Goal: Task Accomplishment & Management: Manage account settings

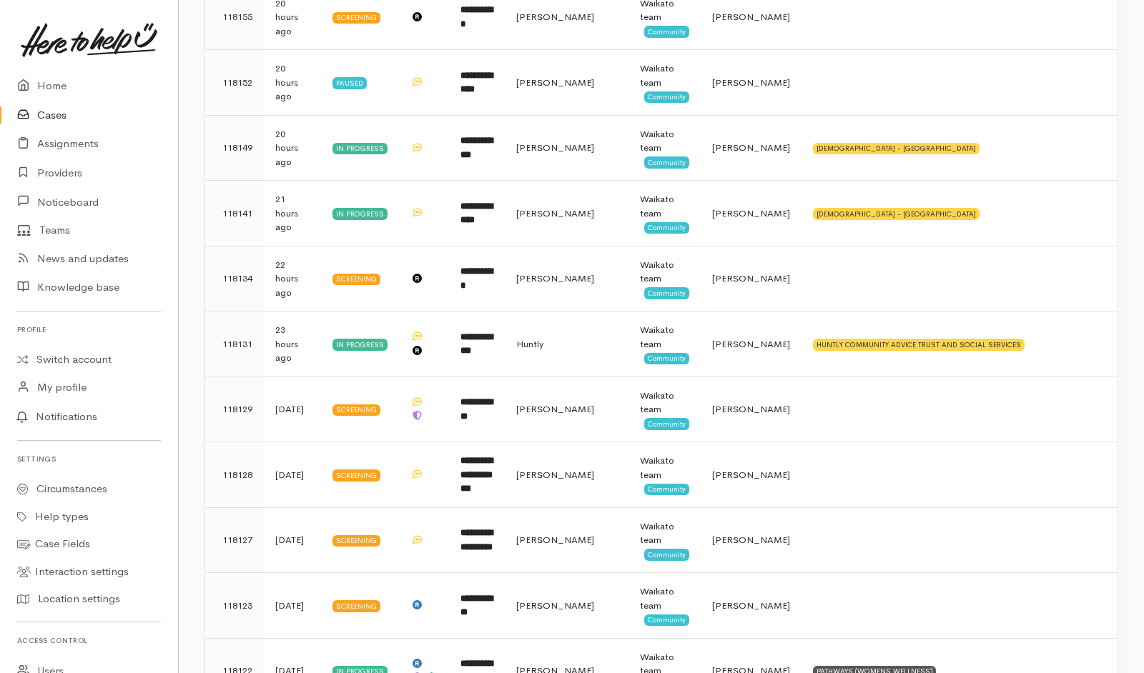
scroll to position [1165, 0]
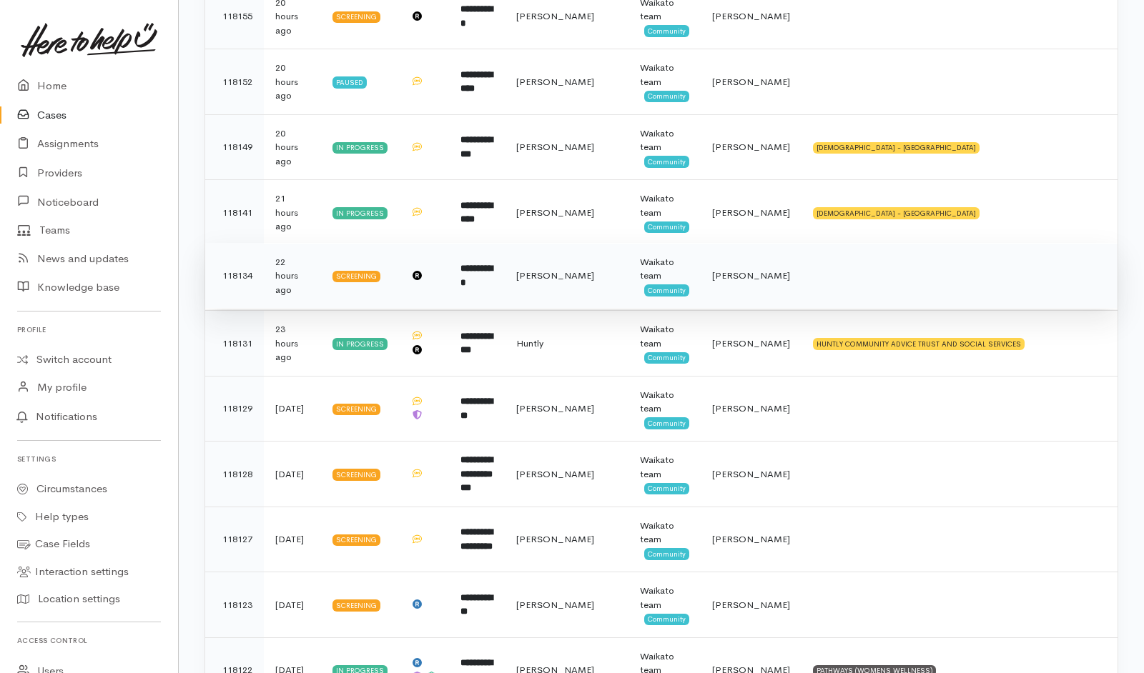
click at [863, 275] on td at bounding box center [959, 276] width 316 height 66
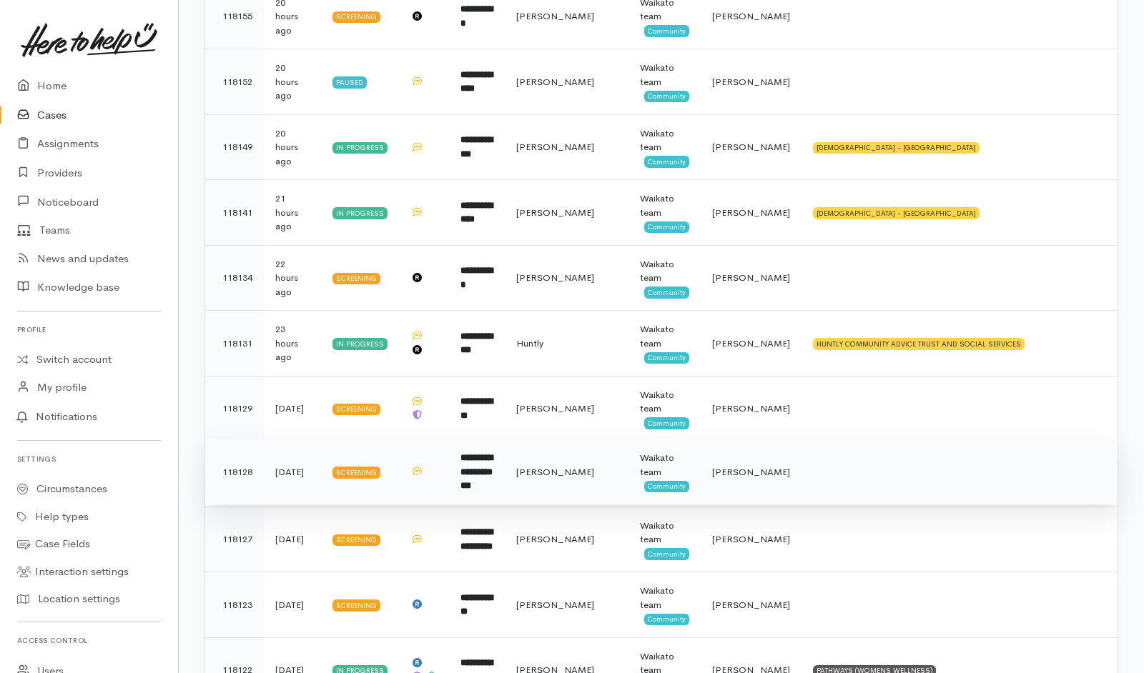
click at [815, 485] on td at bounding box center [959, 473] width 316 height 66
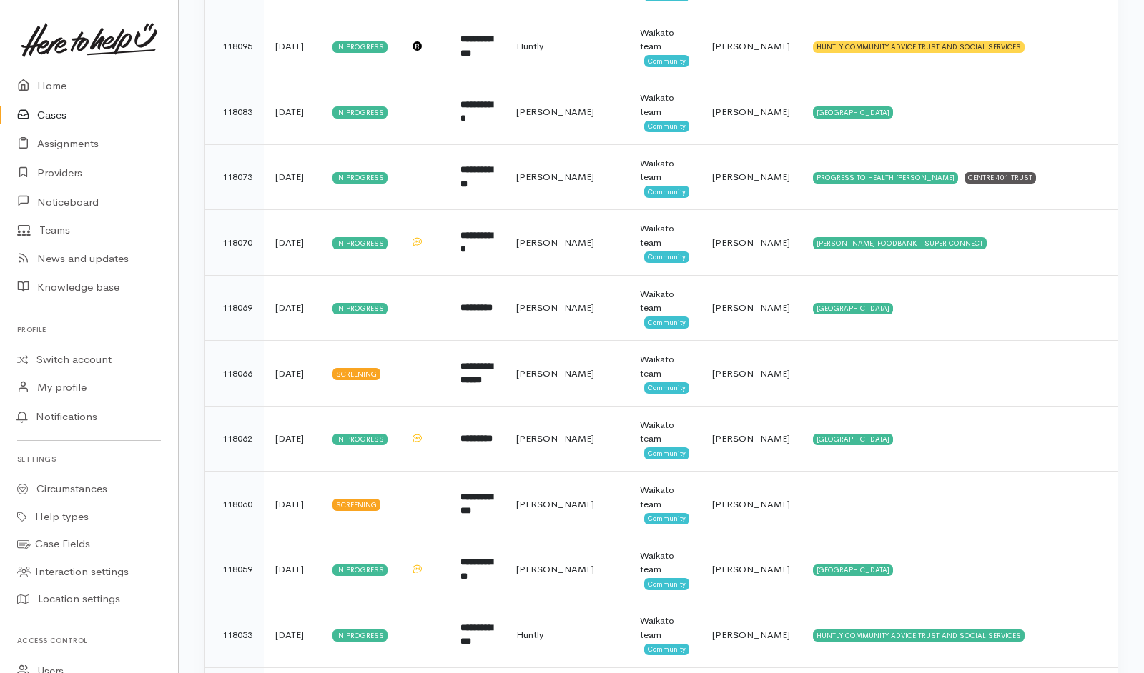
scroll to position [2058, 0]
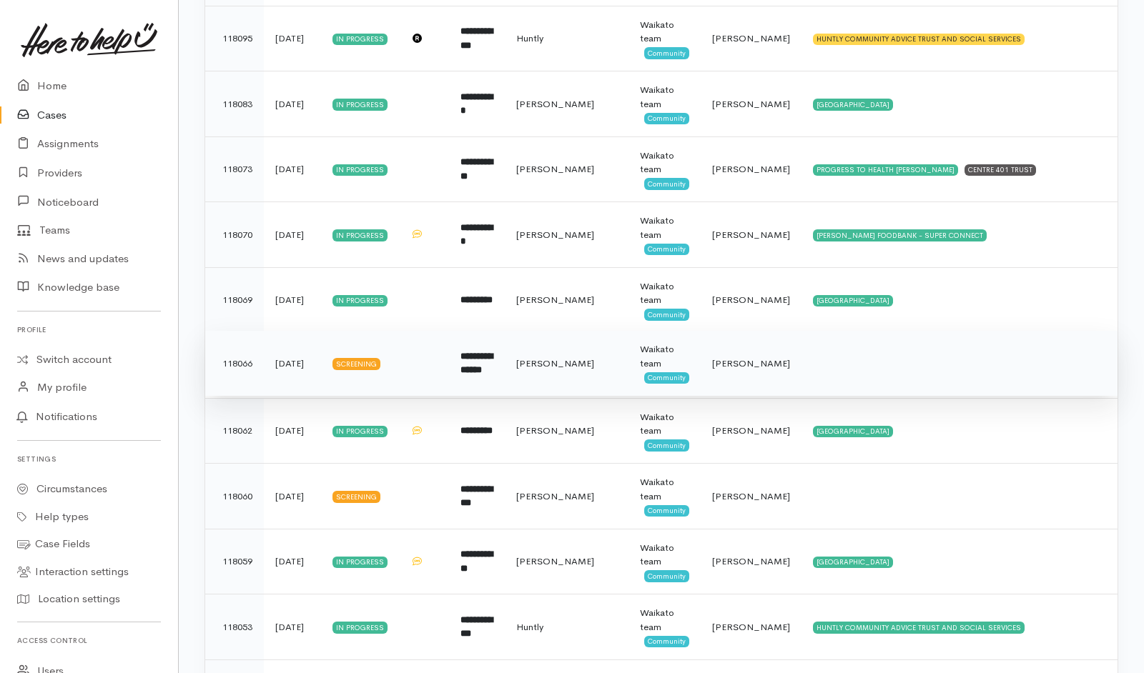
click at [855, 360] on td at bounding box center [959, 364] width 316 height 66
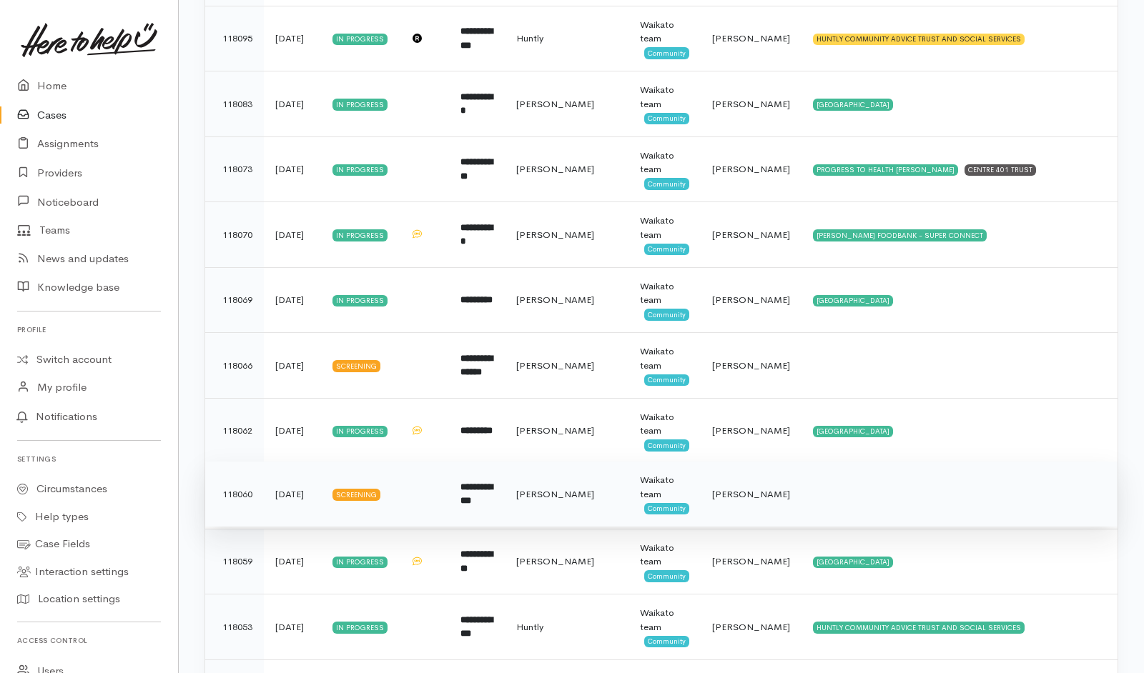
click at [869, 508] on td at bounding box center [959, 495] width 316 height 66
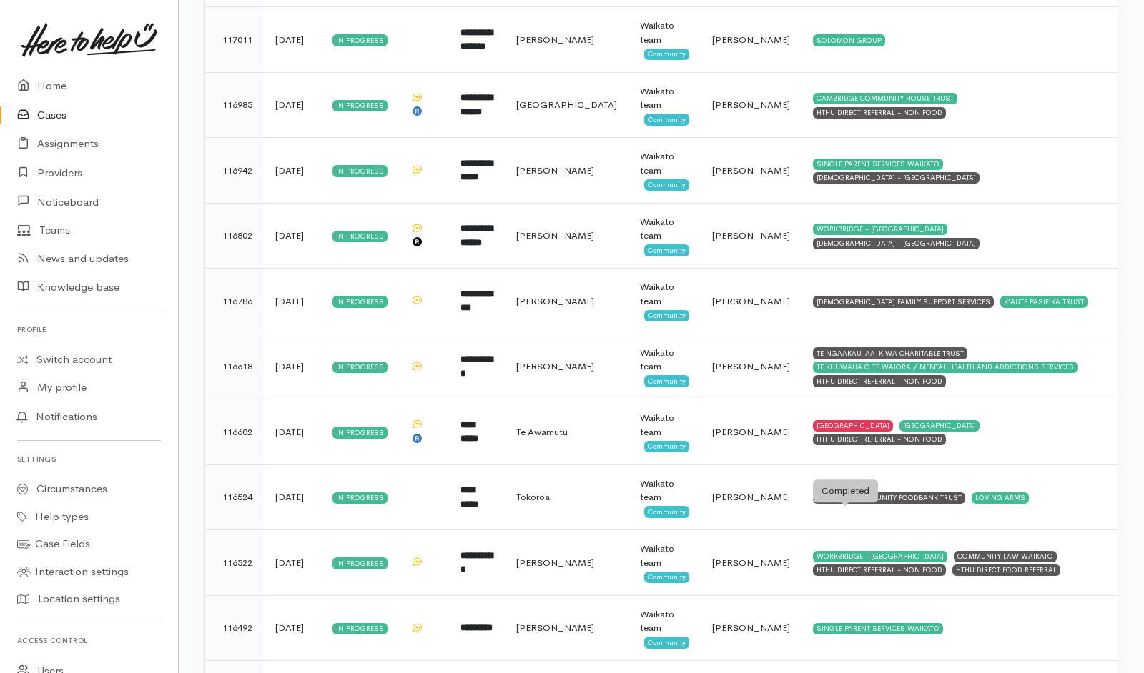
scroll to position [4769, 0]
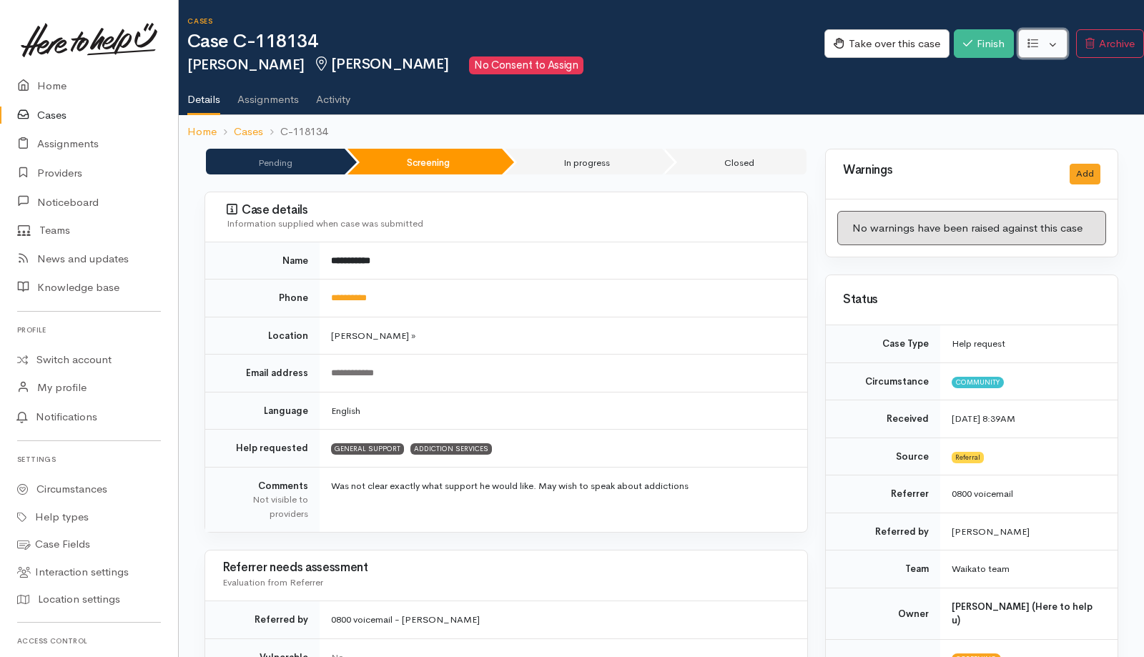
click at [760, 49] on button "button" at bounding box center [1042, 43] width 49 height 29
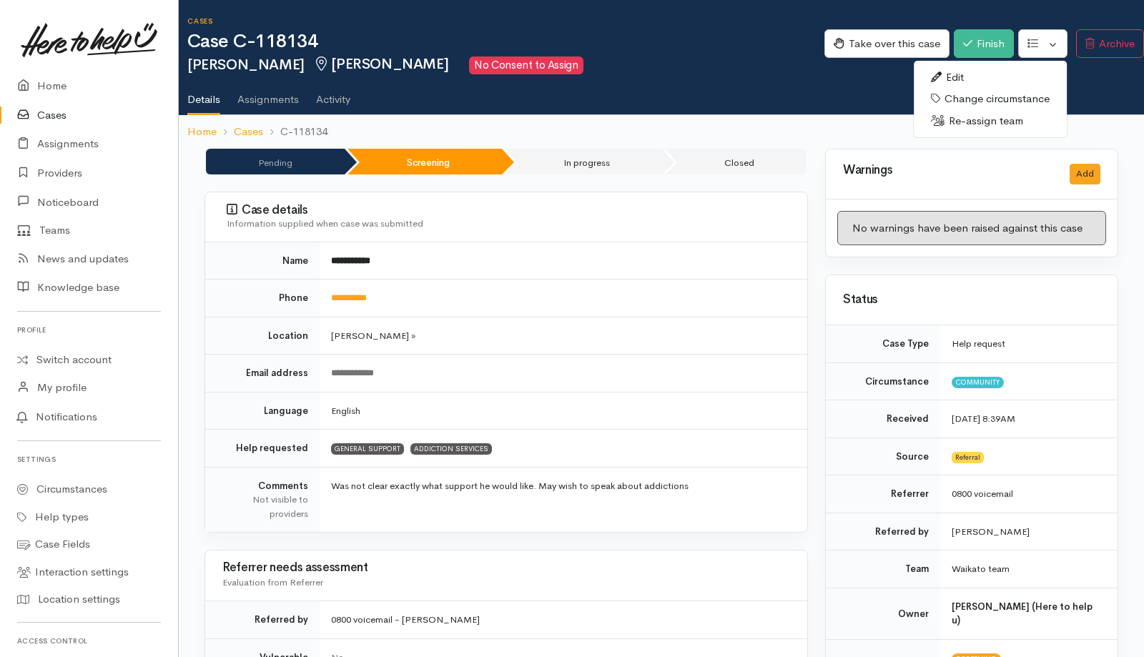
click at [760, 123] on link "Re-assign team" at bounding box center [990, 121] width 153 height 22
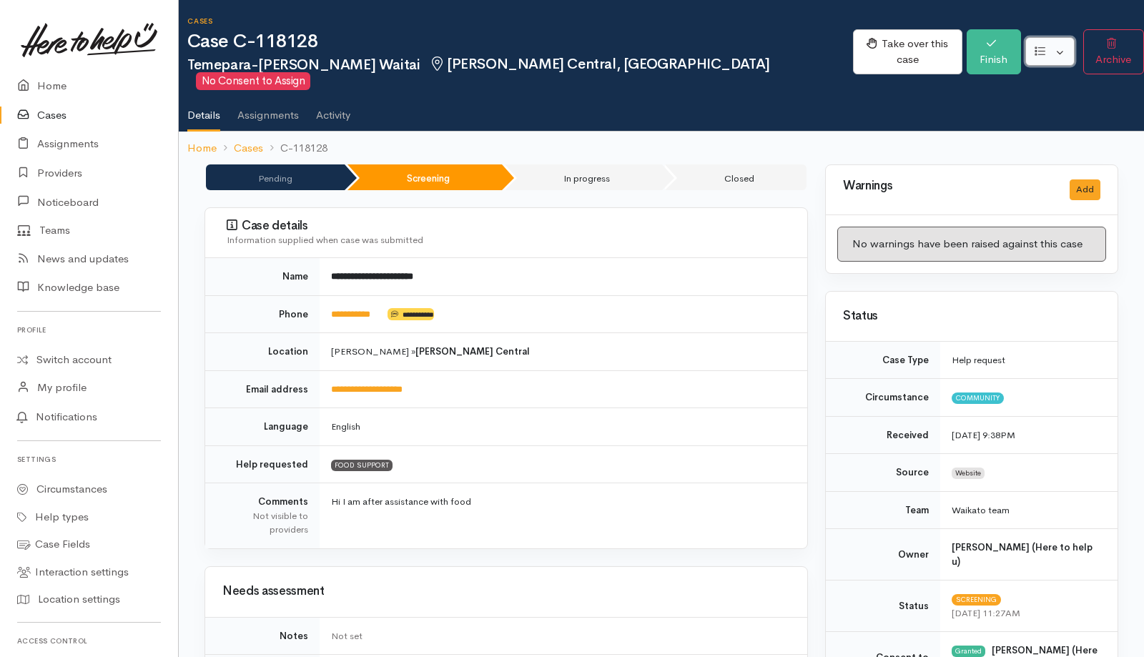
click at [760, 49] on button "button" at bounding box center [1049, 51] width 49 height 29
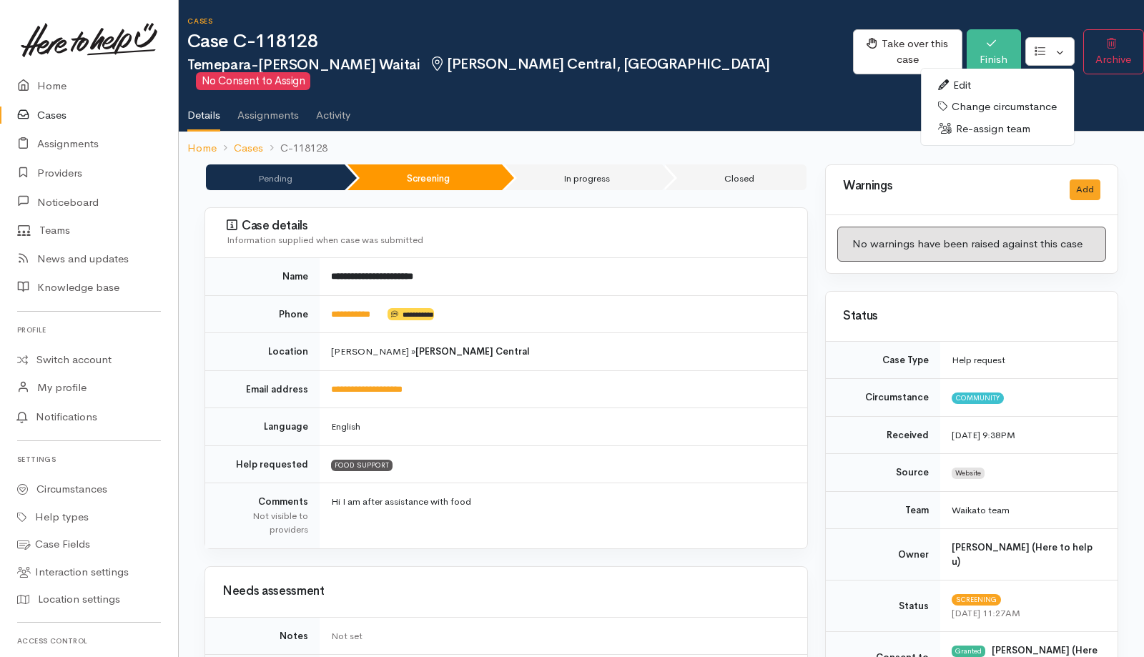
click at [760, 118] on link "Re-assign team" at bounding box center [997, 129] width 153 height 22
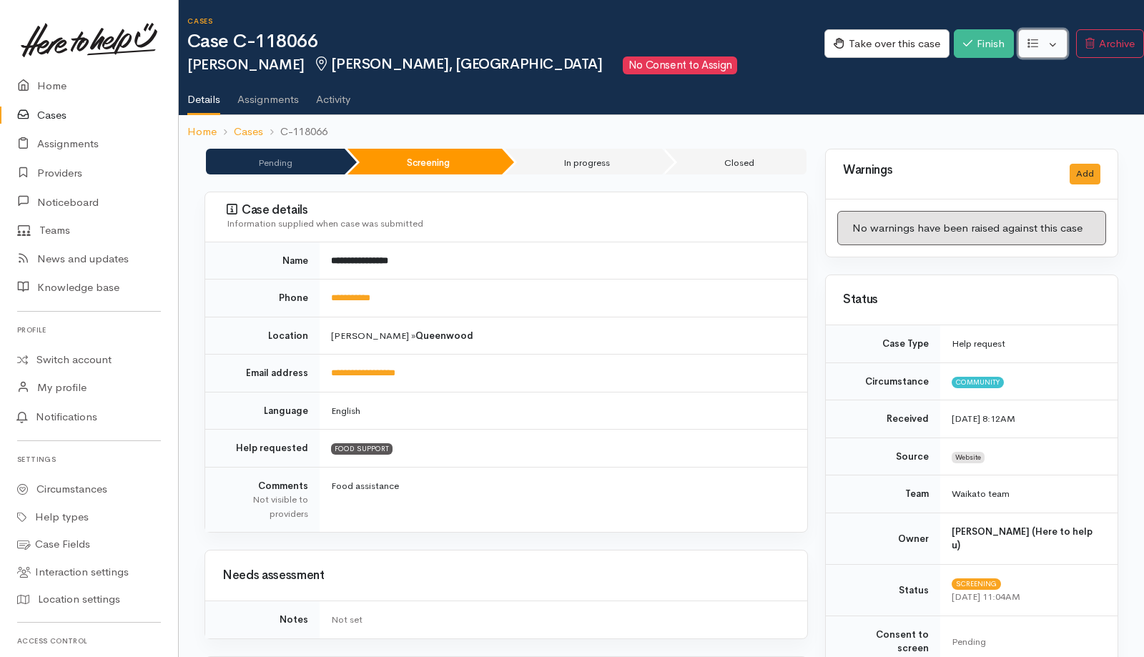
click at [760, 41] on button "button" at bounding box center [1042, 43] width 49 height 29
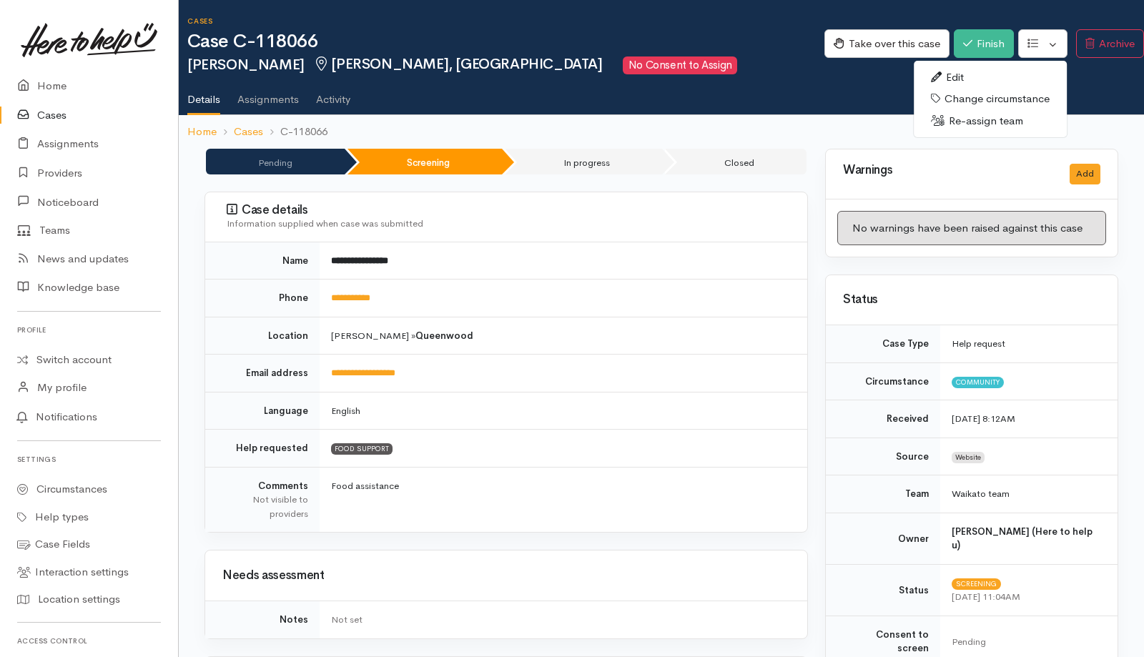
click at [760, 77] on ul "Details Assignments Activity" at bounding box center [665, 94] width 957 height 41
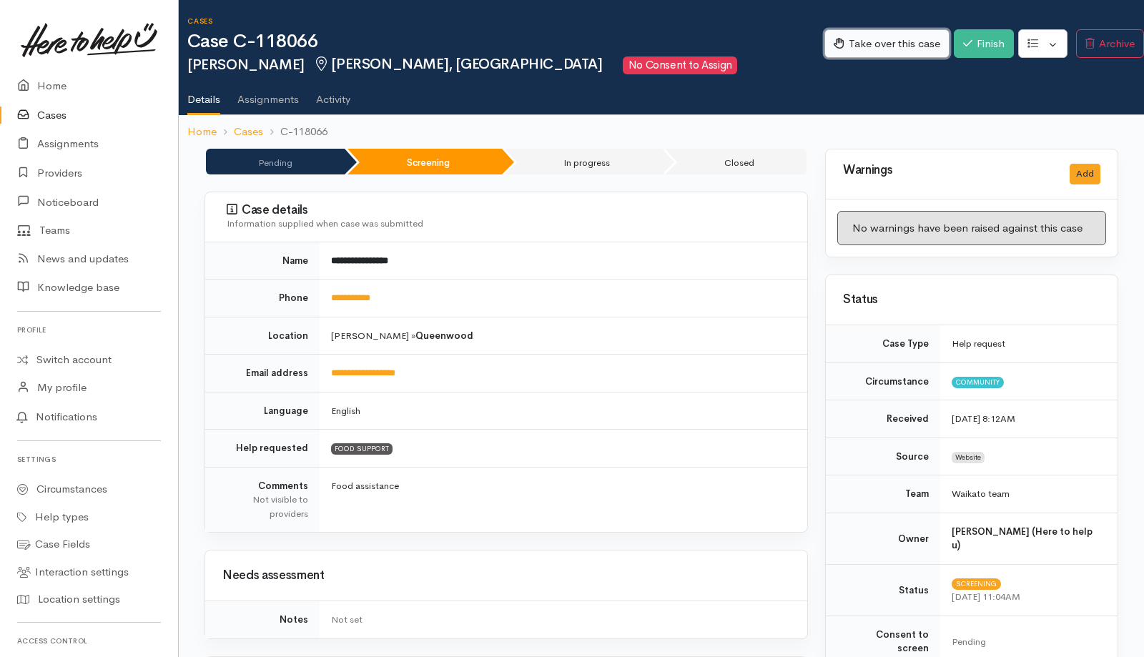
click at [760, 34] on button "Take over this case" at bounding box center [886, 43] width 125 height 29
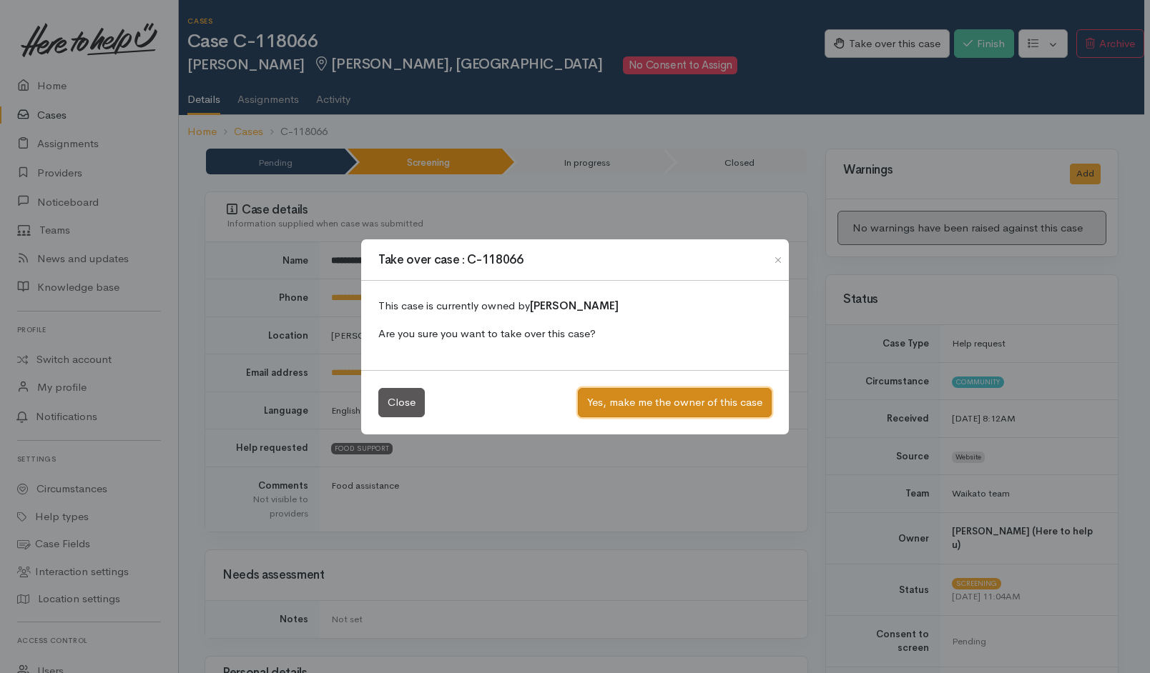
click at [595, 392] on button "Yes, make me the owner of this case" at bounding box center [675, 402] width 194 height 29
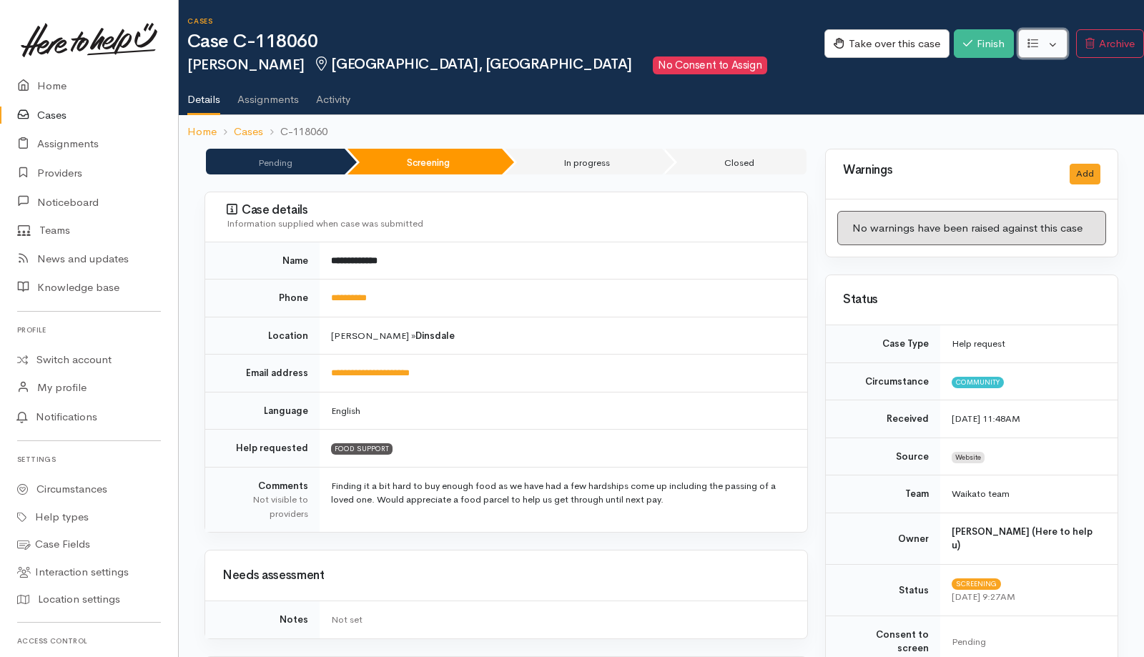
click at [760, 52] on button "button" at bounding box center [1042, 43] width 49 height 29
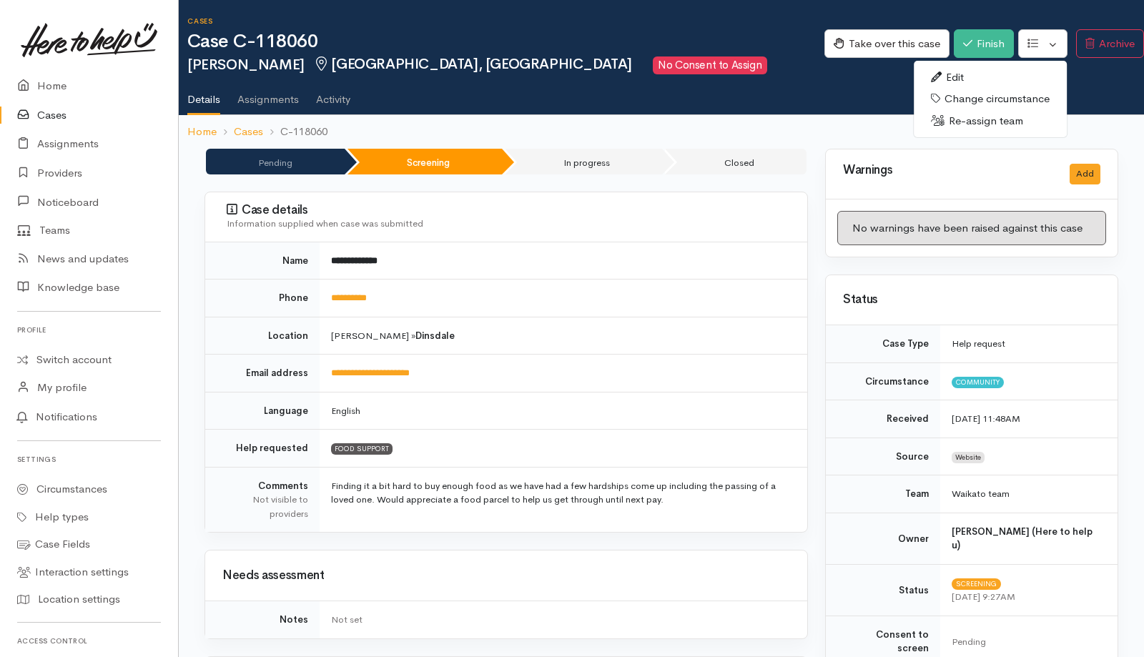
click at [760, 119] on link "Re-assign team" at bounding box center [990, 121] width 153 height 22
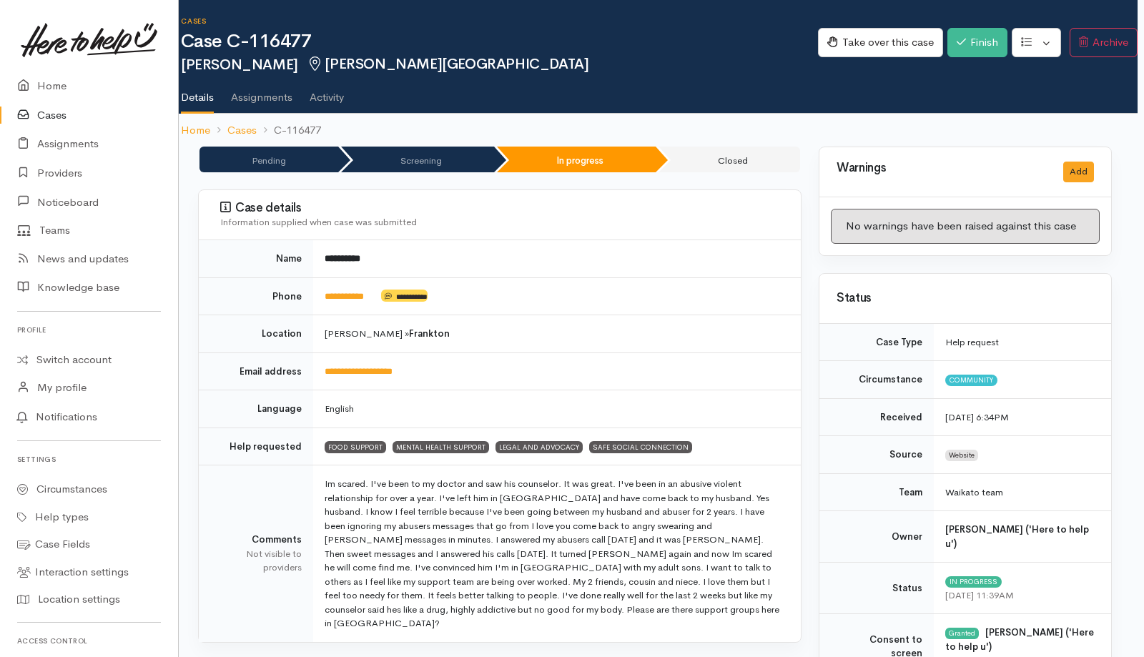
scroll to position [261, 6]
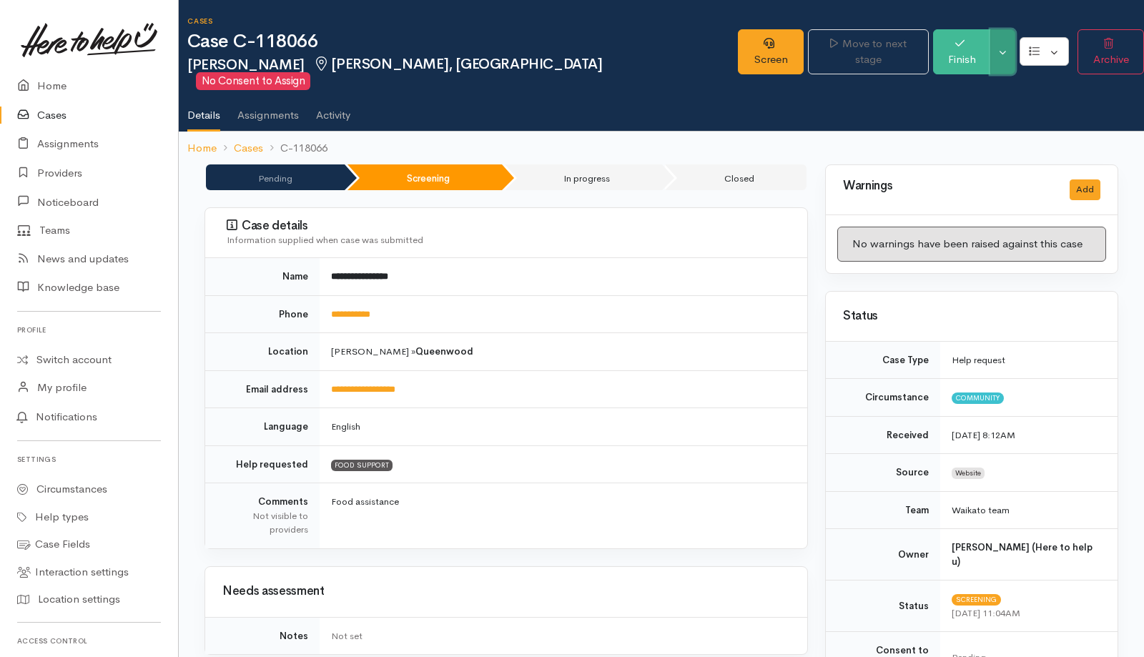
click at [999, 49] on button "Toggle Dropdown" at bounding box center [1002, 51] width 25 height 45
click at [1022, 97] on link "Cancel" at bounding box center [1052, 99] width 113 height 22
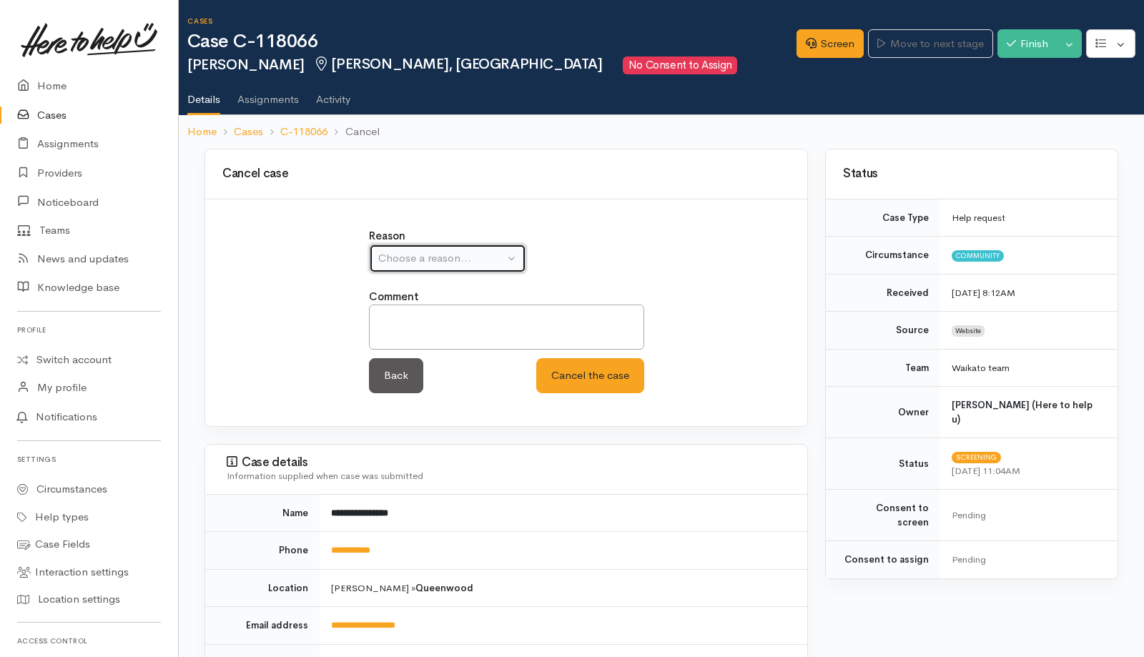
click at [468, 260] on div "Choose a reason..." at bounding box center [441, 258] width 126 height 16
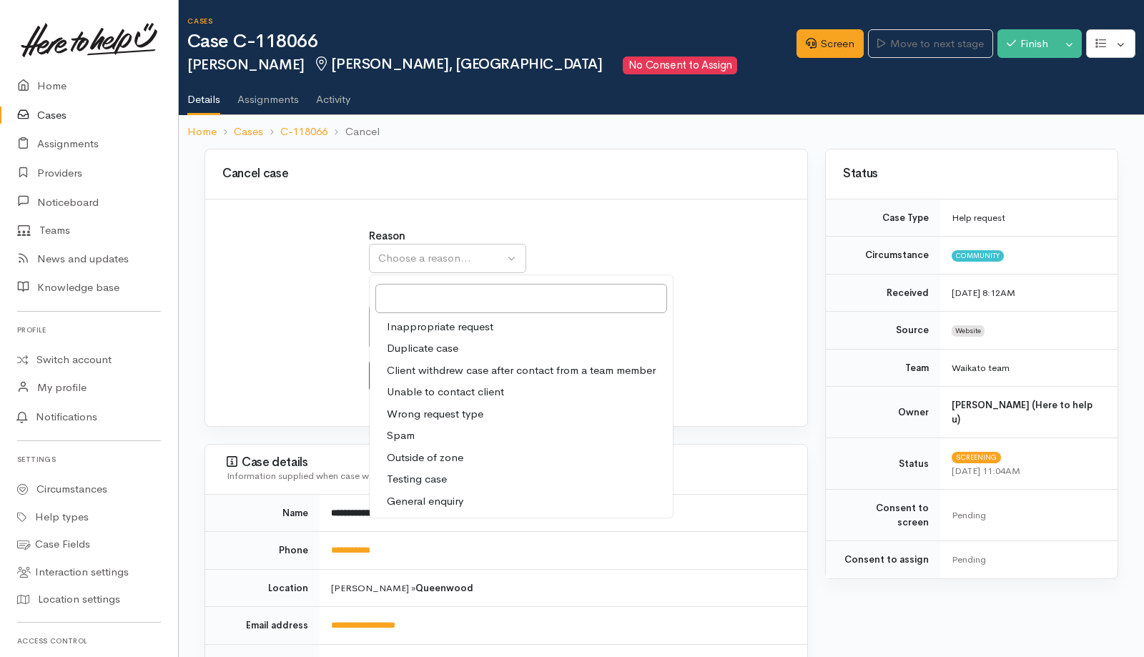
click at [405, 383] on link "Unable to contact client" at bounding box center [521, 392] width 303 height 22
select select "4"
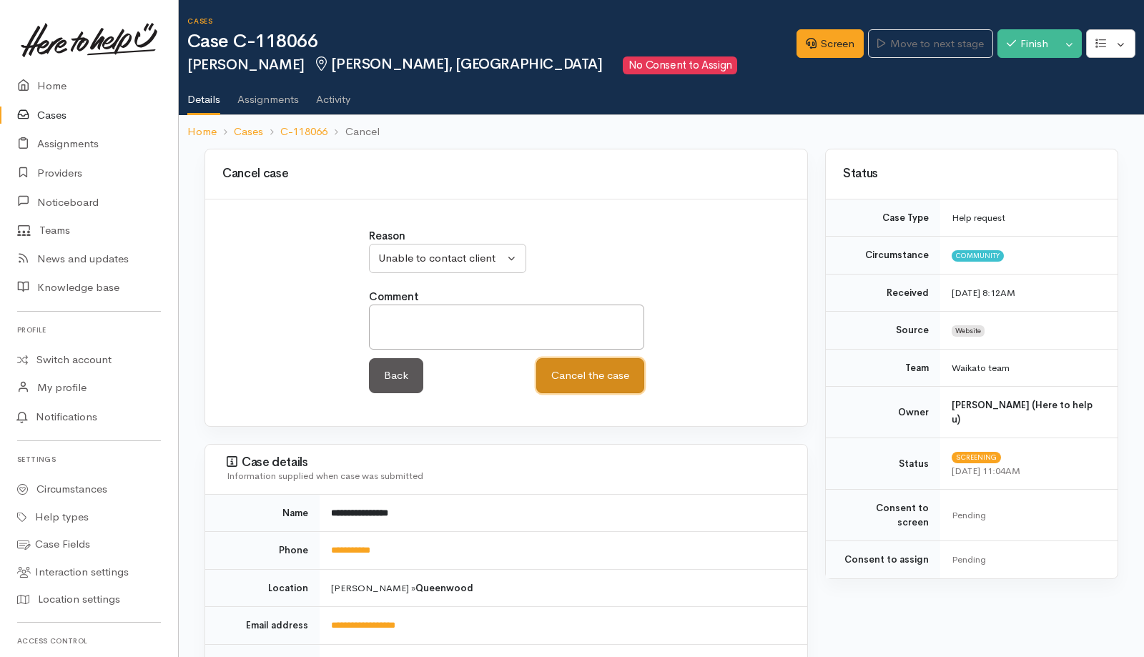
click at [605, 390] on button "Cancel the case" at bounding box center [590, 375] width 108 height 35
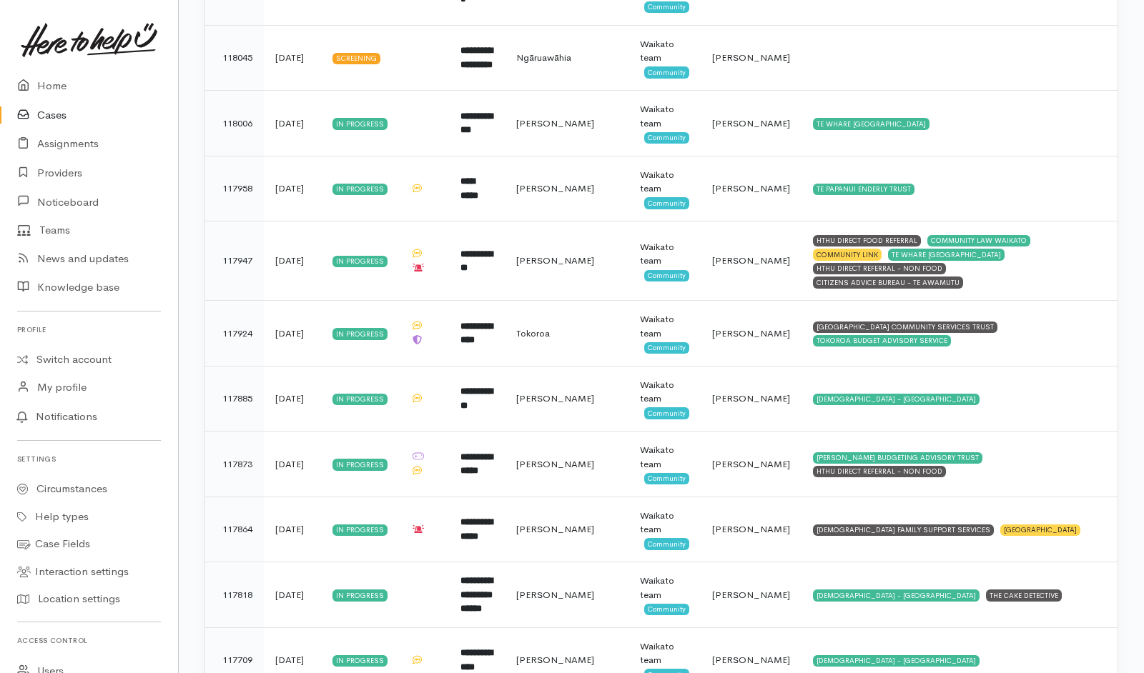
scroll to position [2694, 0]
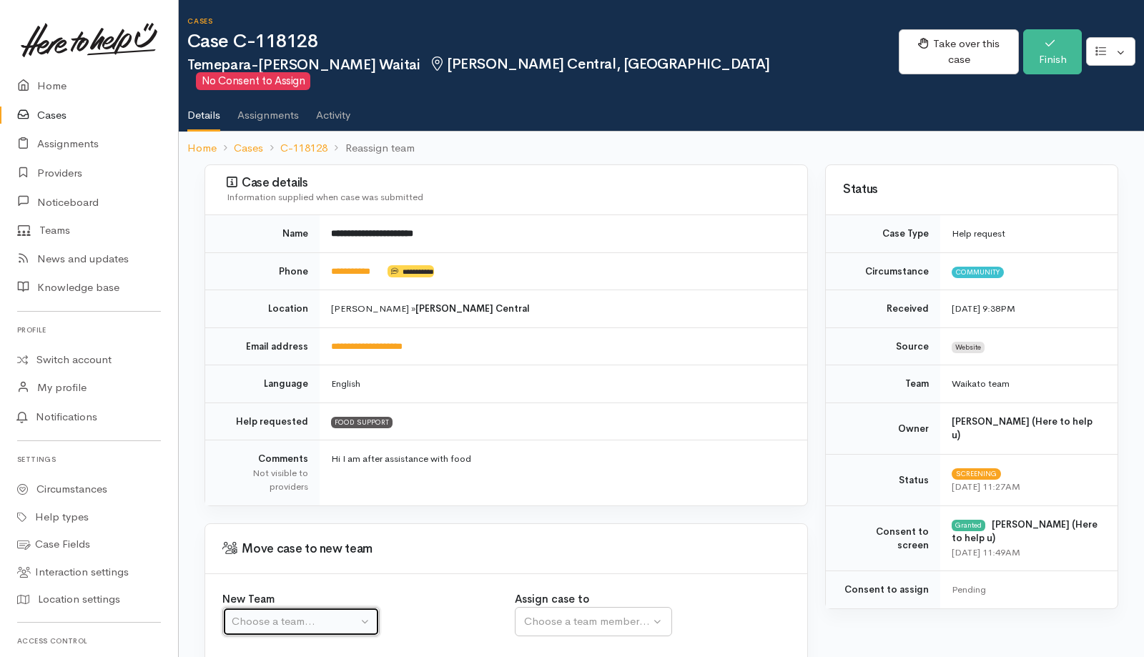
click at [322, 615] on button "Choose a team..." at bounding box center [300, 621] width 157 height 29
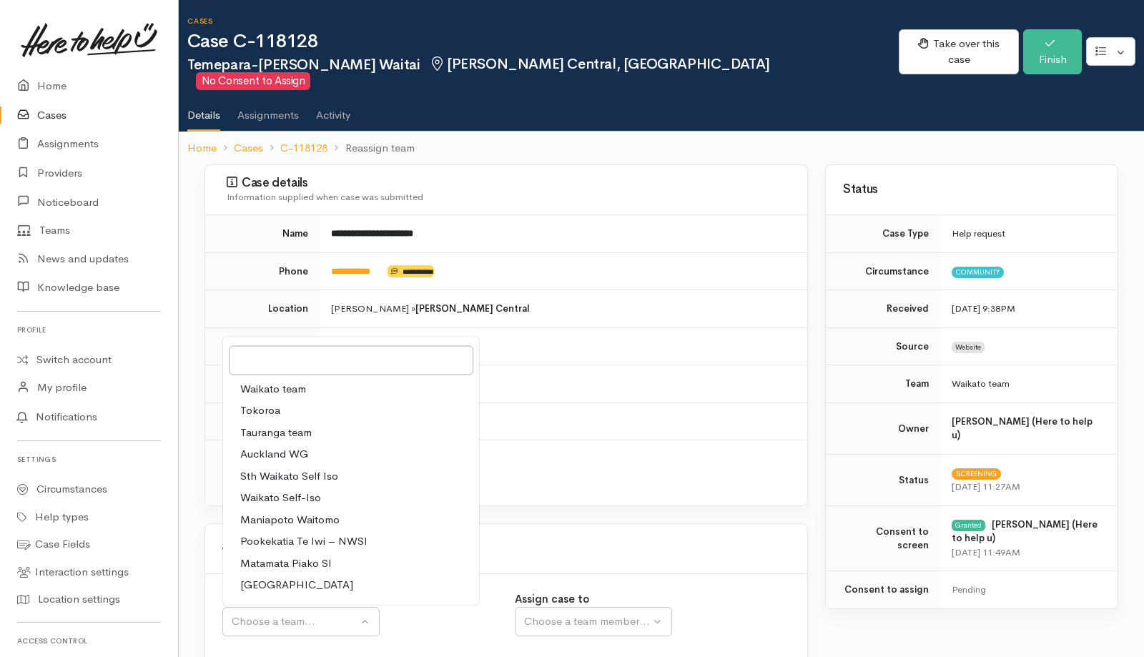
click at [285, 380] on span "Waikato team" at bounding box center [273, 388] width 66 height 16
select select "1"
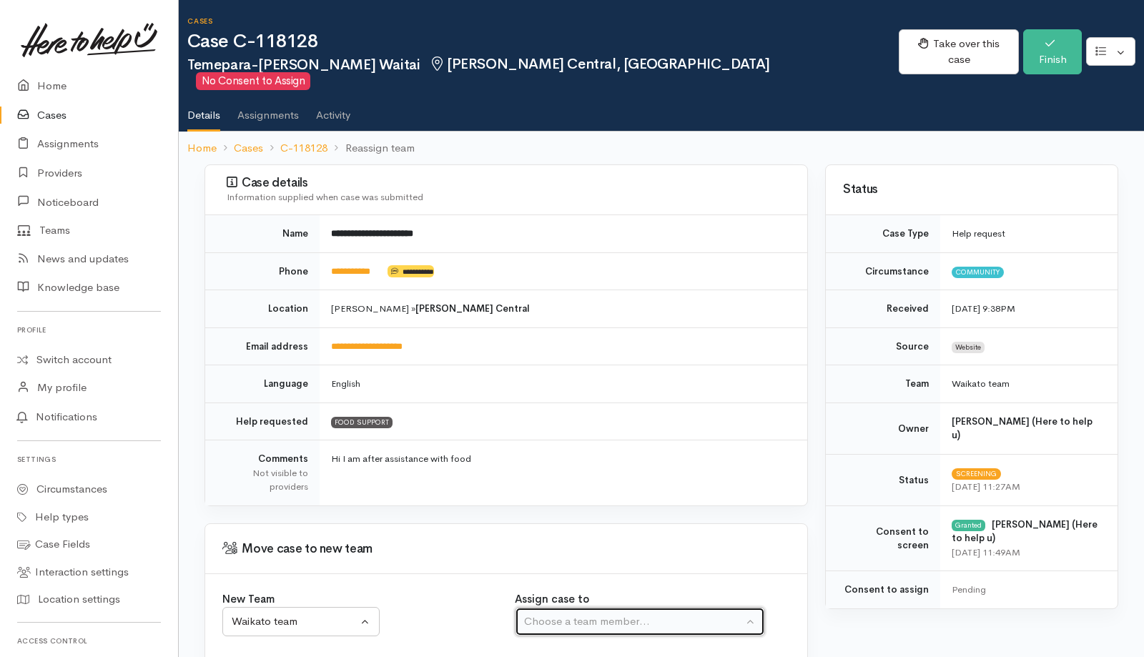
click at [608, 607] on button "Choose a team member..." at bounding box center [640, 621] width 250 height 29
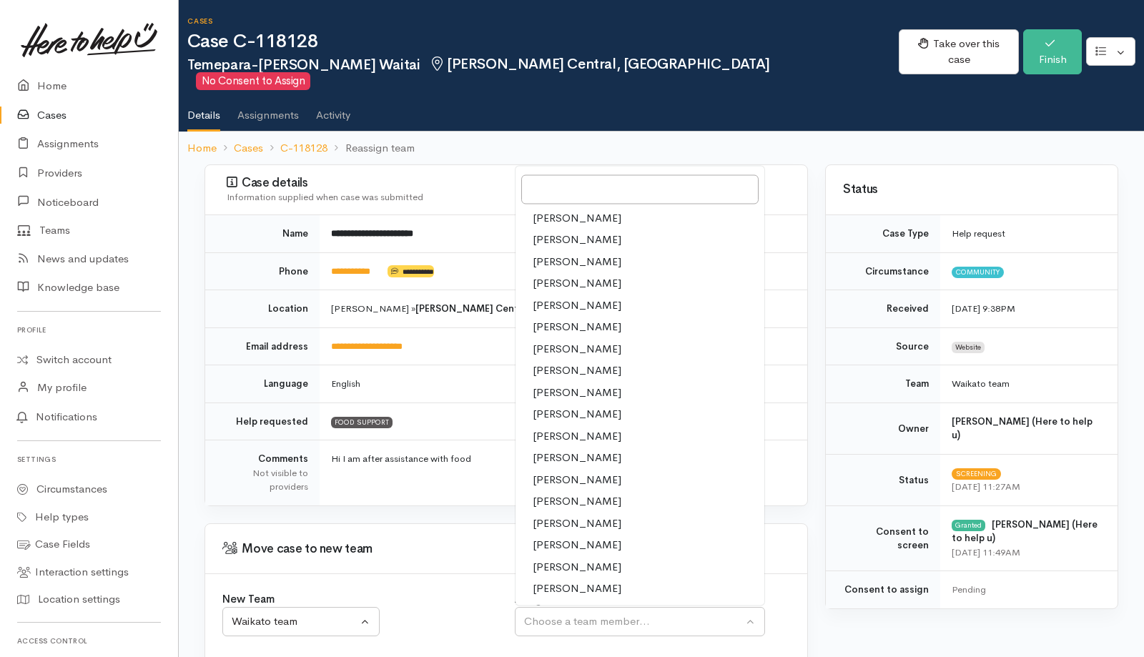
click at [573, 493] on span "[PERSON_NAME]" at bounding box center [577, 501] width 89 height 16
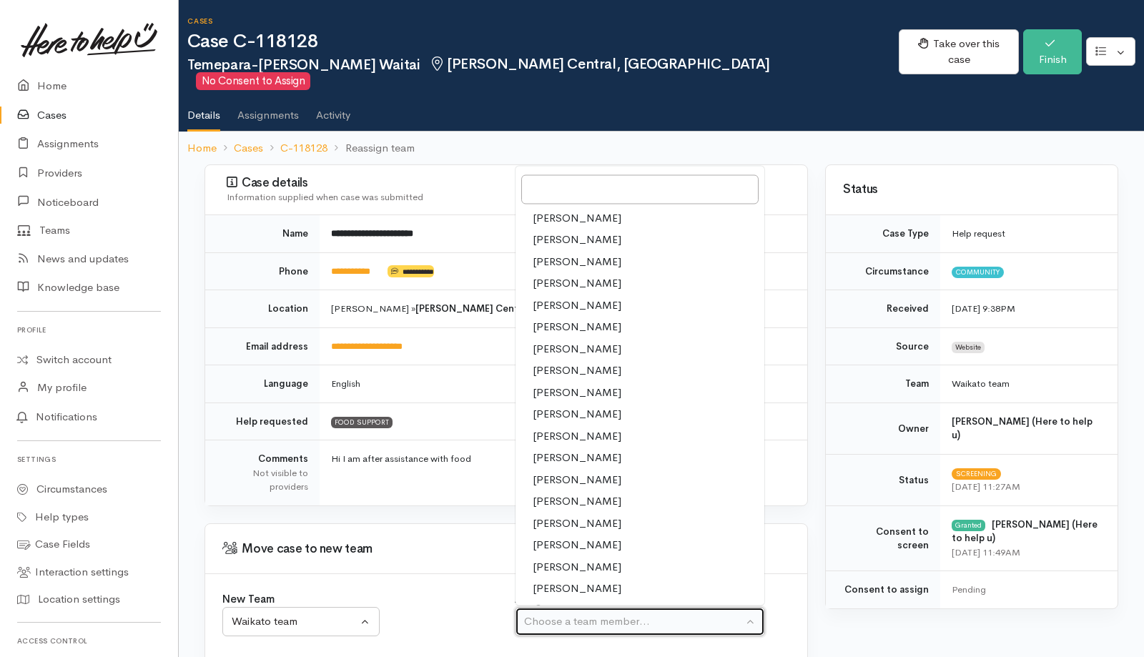
select select "2314"
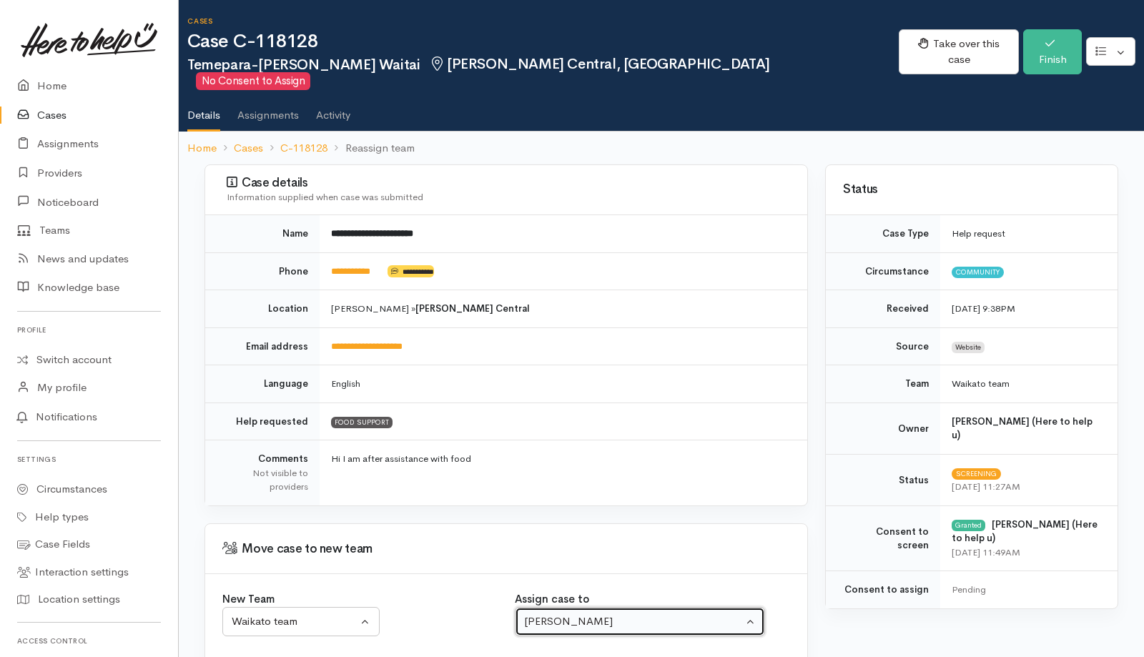
scroll to position [72, 0]
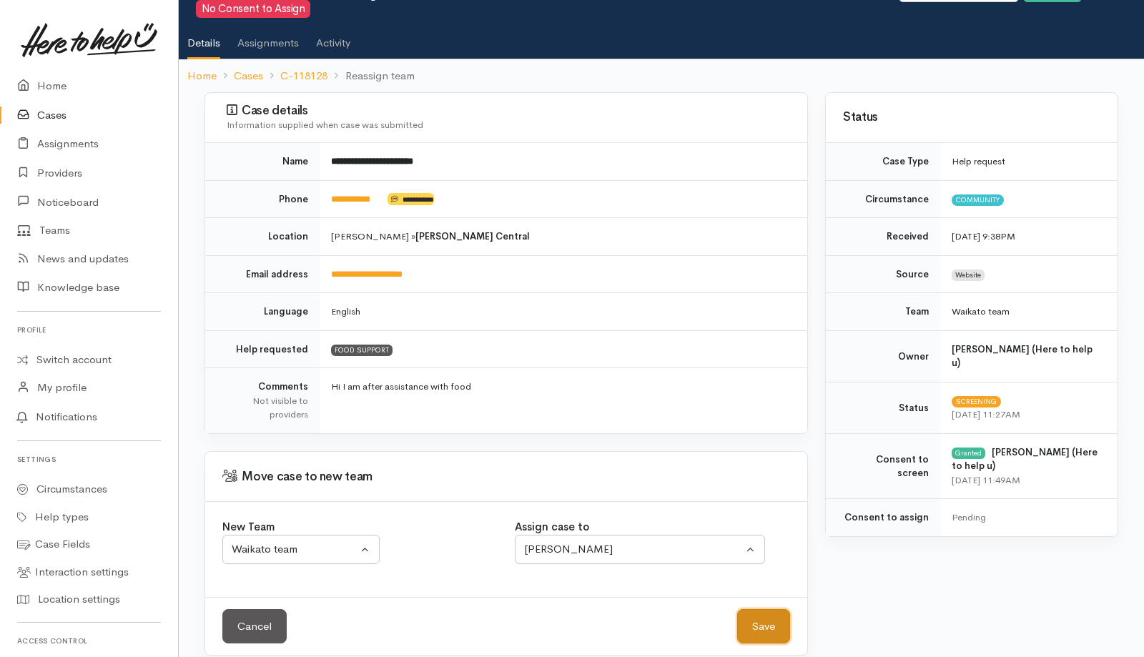
click at [759, 613] on button "Save" at bounding box center [763, 626] width 53 height 35
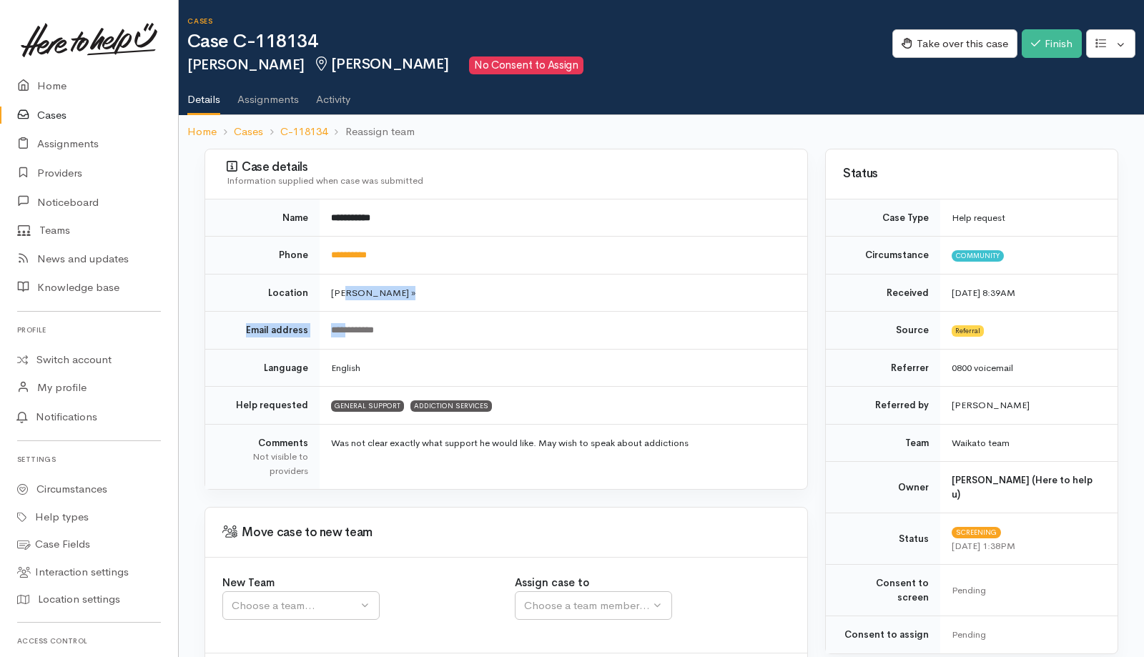
drag, startPoint x: 342, startPoint y: 310, endPoint x: 360, endPoint y: 312, distance: 18.7
click at [360, 312] on tbody "**********" at bounding box center [506, 344] width 602 height 290
click at [307, 608] on div "Choose a team..." at bounding box center [295, 606] width 126 height 16
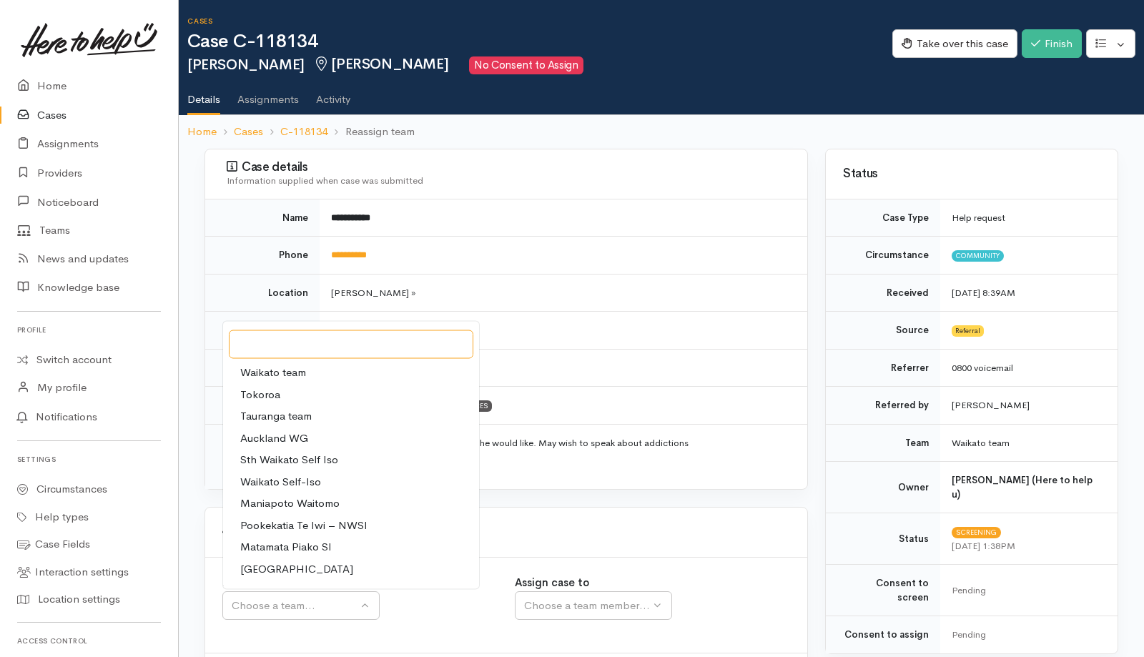
click at [285, 357] on input "Search" at bounding box center [351, 344] width 244 height 29
click at [300, 369] on span "Waikato team" at bounding box center [273, 373] width 66 height 16
select select "1"
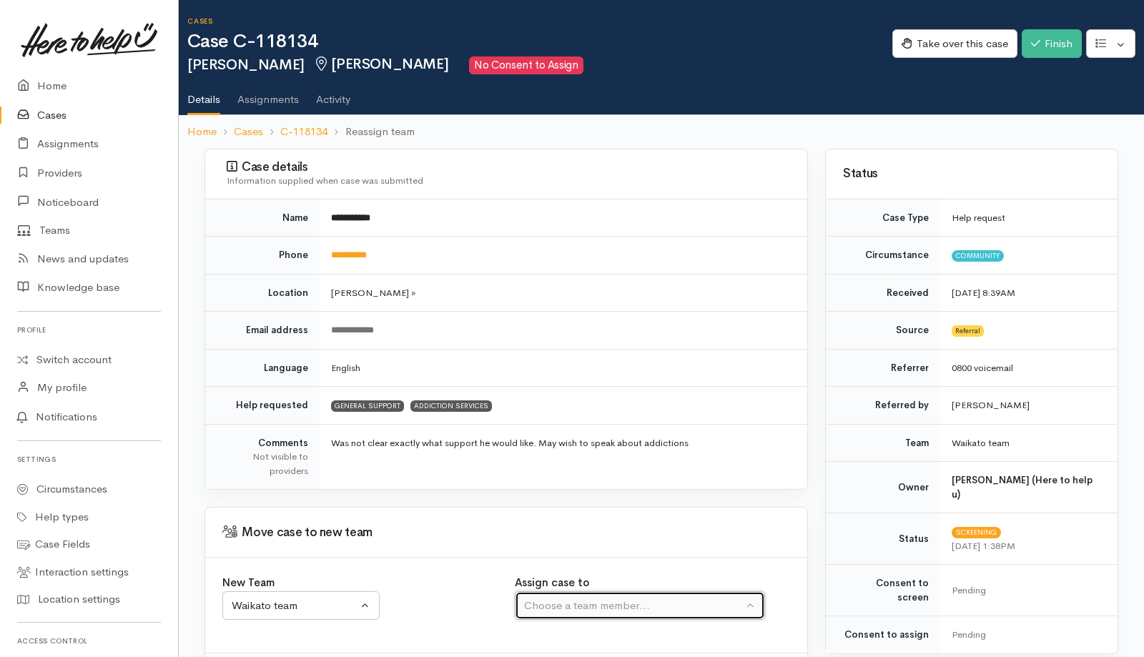
click at [693, 598] on div "Choose a team member..." at bounding box center [633, 606] width 219 height 16
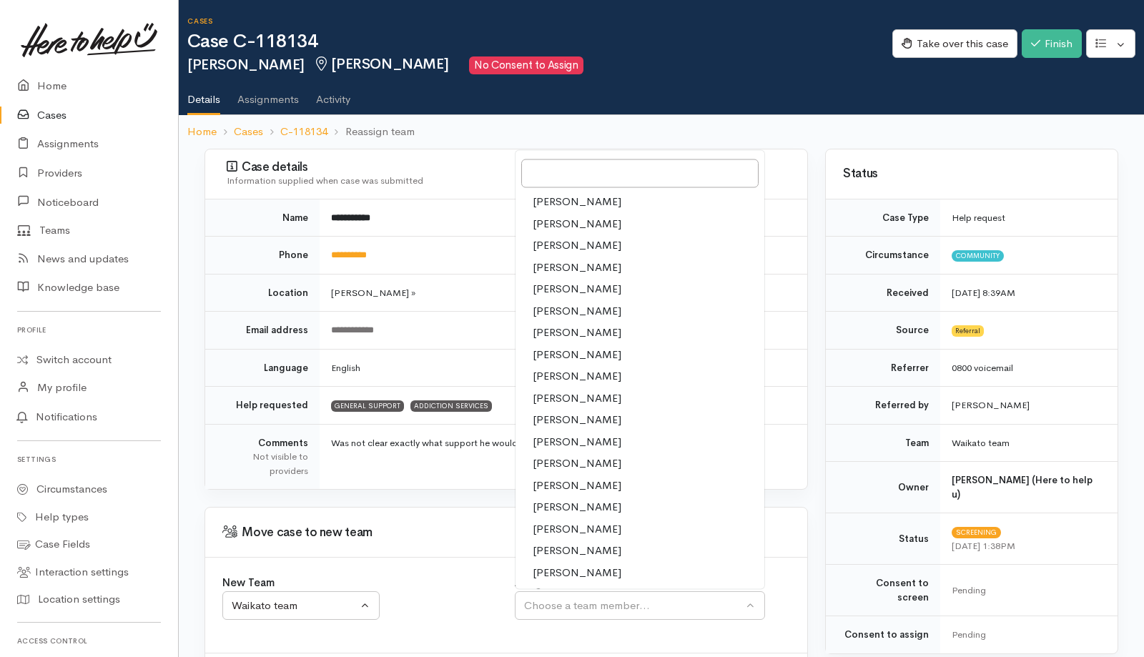
click at [583, 487] on span "[PERSON_NAME]" at bounding box center [577, 485] width 89 height 16
select select "2314"
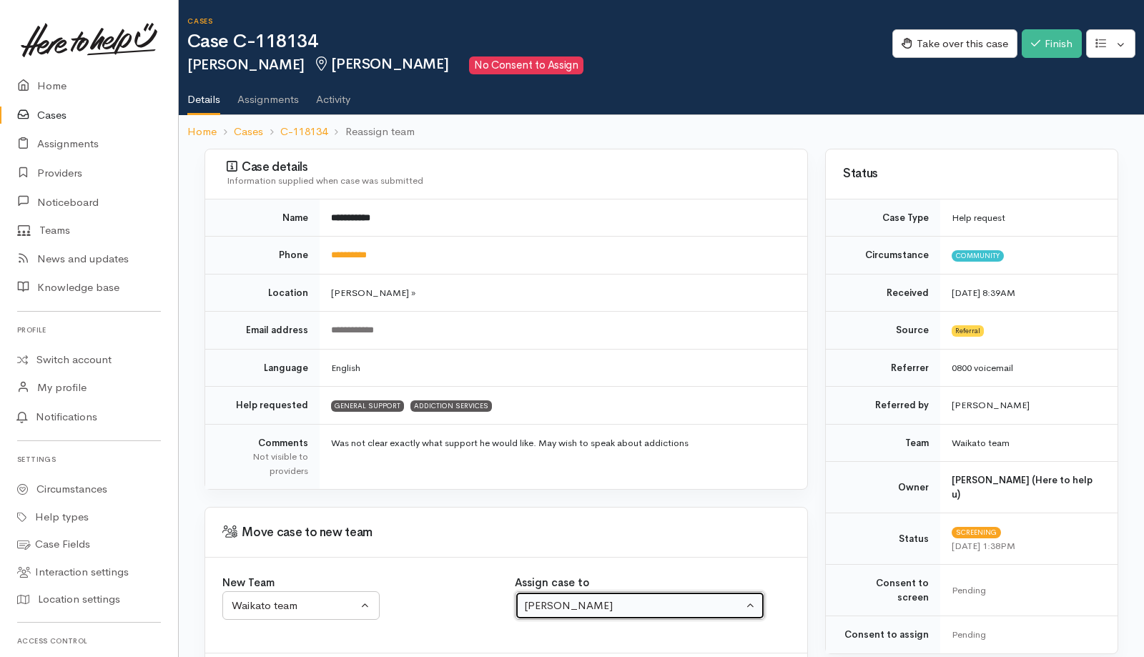
scroll to position [72, 0]
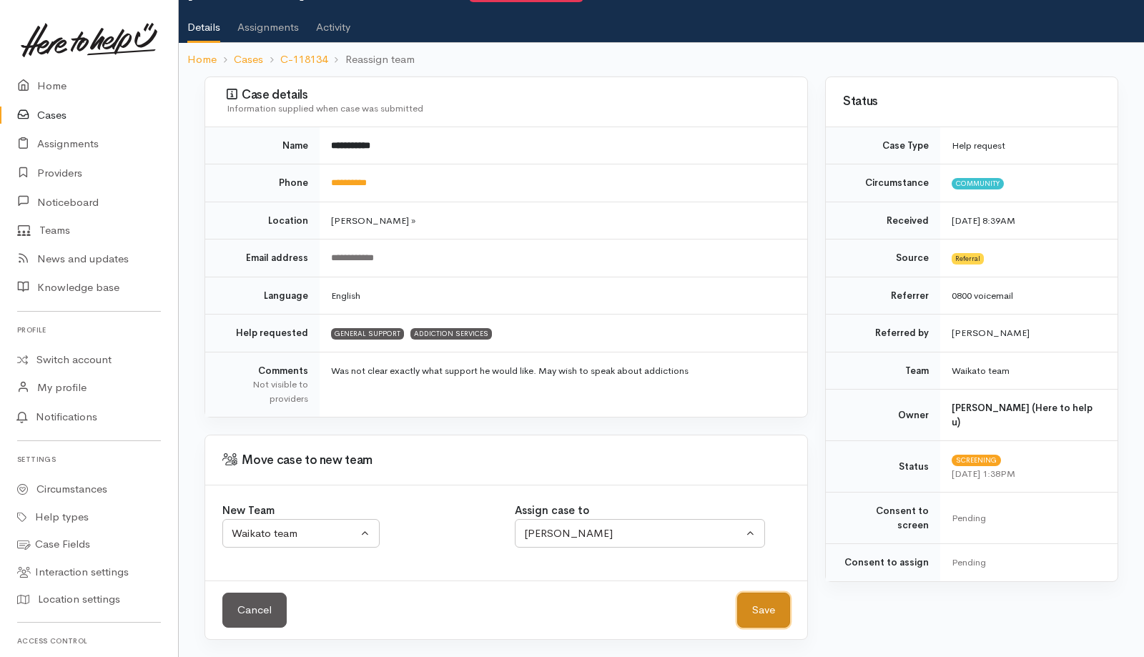
click at [754, 616] on button "Save" at bounding box center [763, 610] width 53 height 35
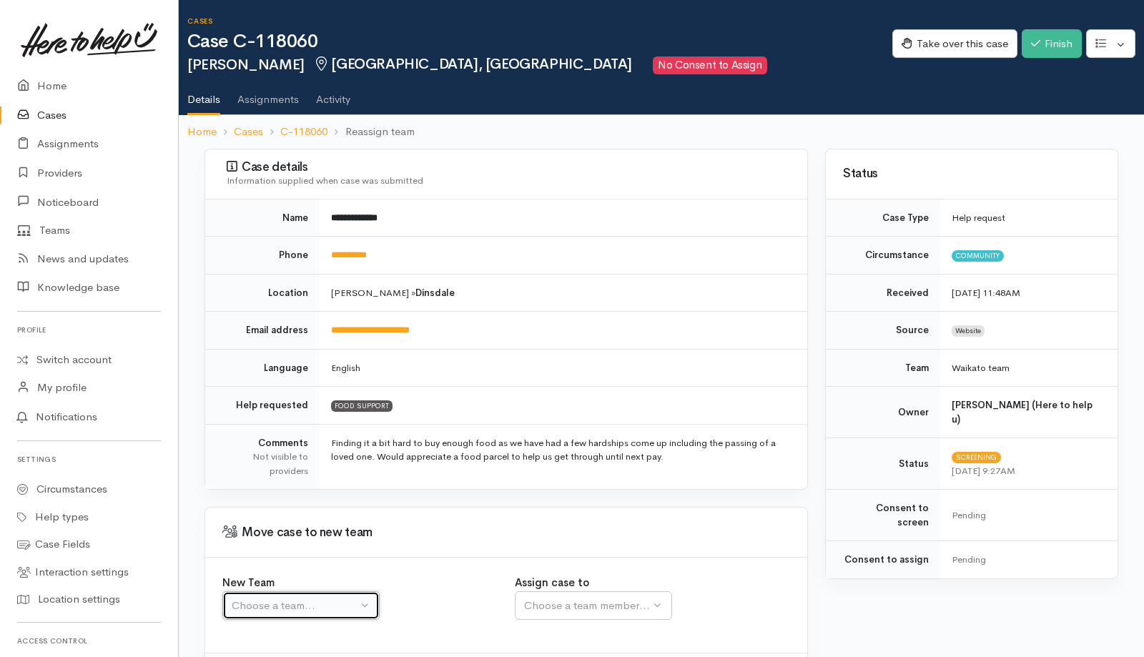
click at [320, 608] on div "Choose a team..." at bounding box center [295, 606] width 126 height 16
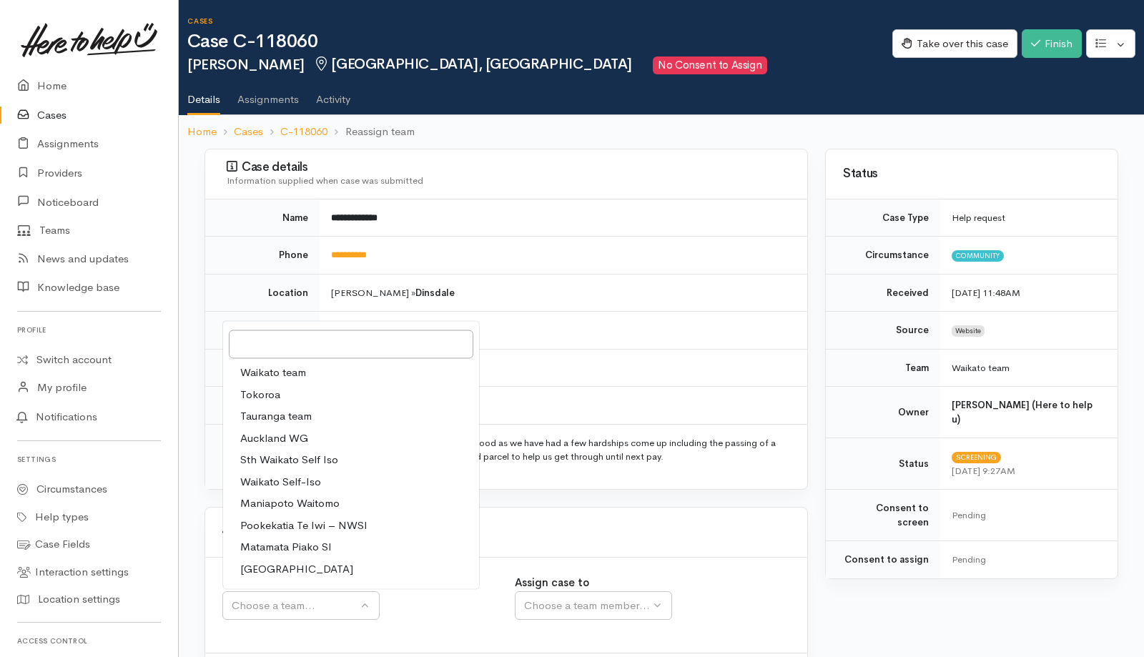
click at [322, 367] on link "Waikato team" at bounding box center [351, 373] width 256 height 22
select select "1"
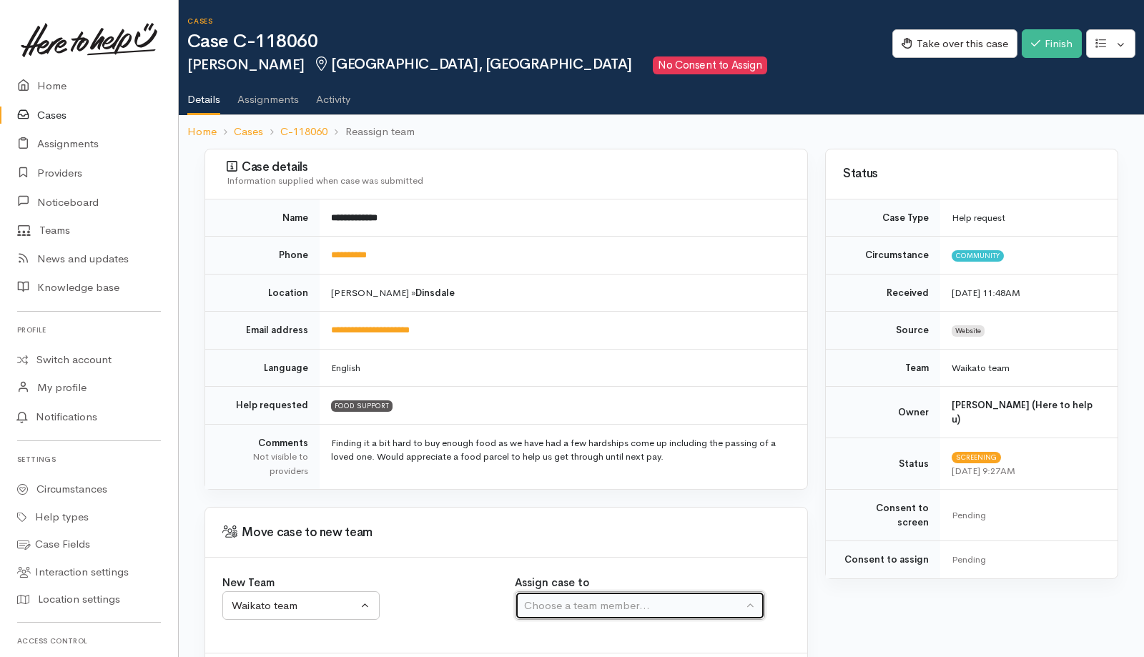
click at [600, 615] on button "Choose a team member..." at bounding box center [640, 605] width 250 height 29
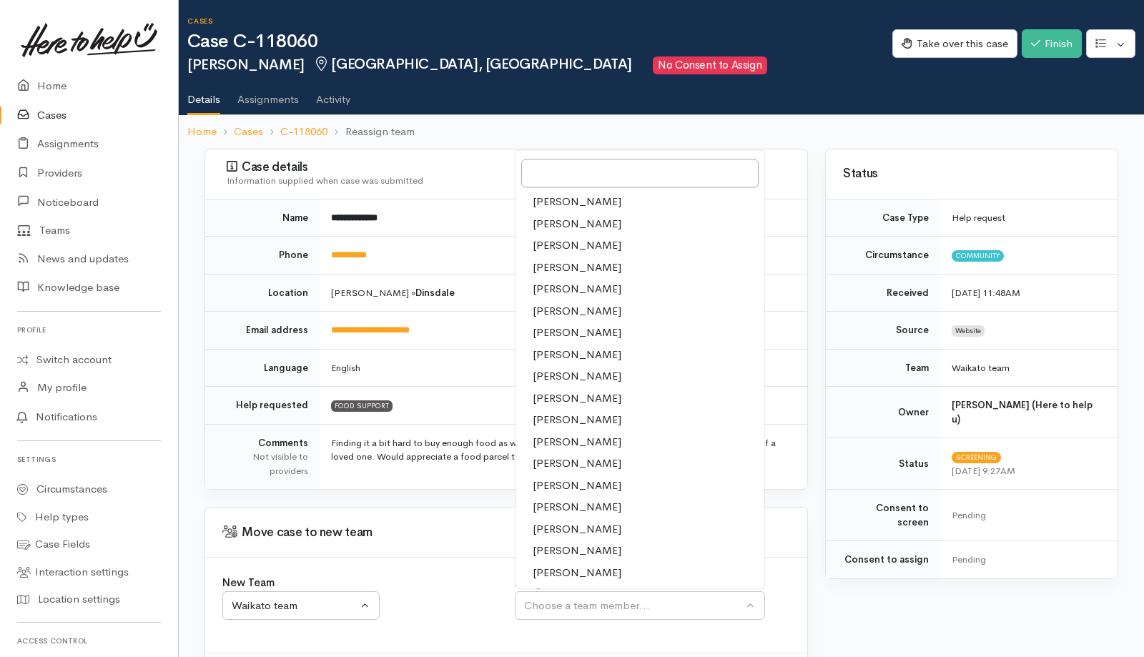
click at [560, 419] on span "[PERSON_NAME]" at bounding box center [577, 420] width 89 height 16
select select "1759"
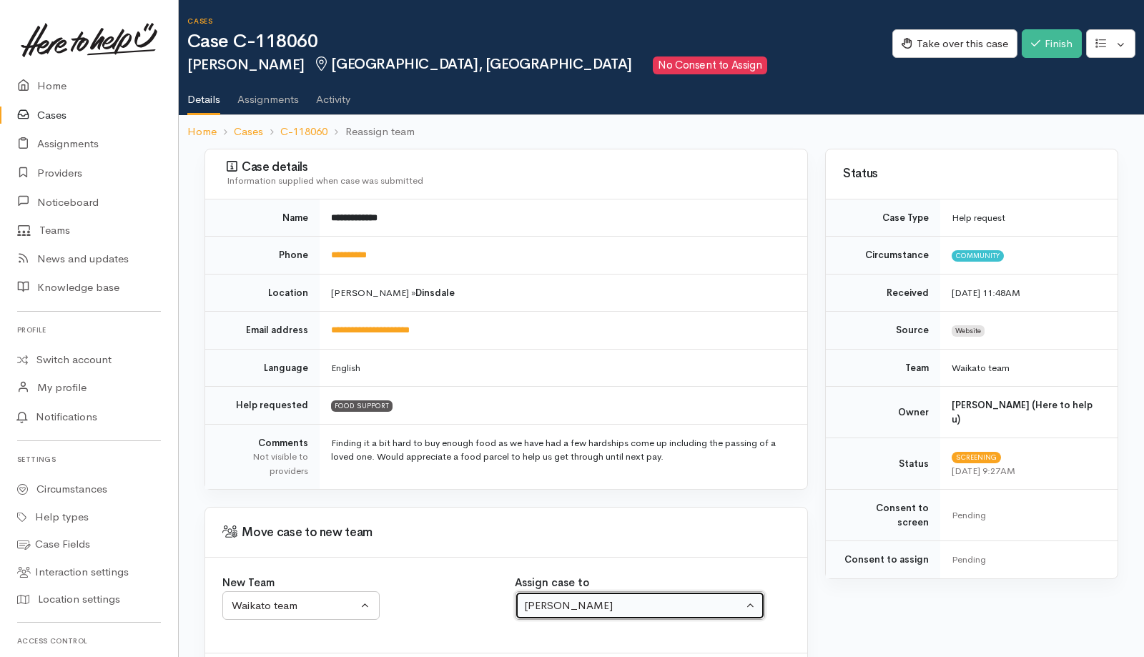
scroll to position [72, 0]
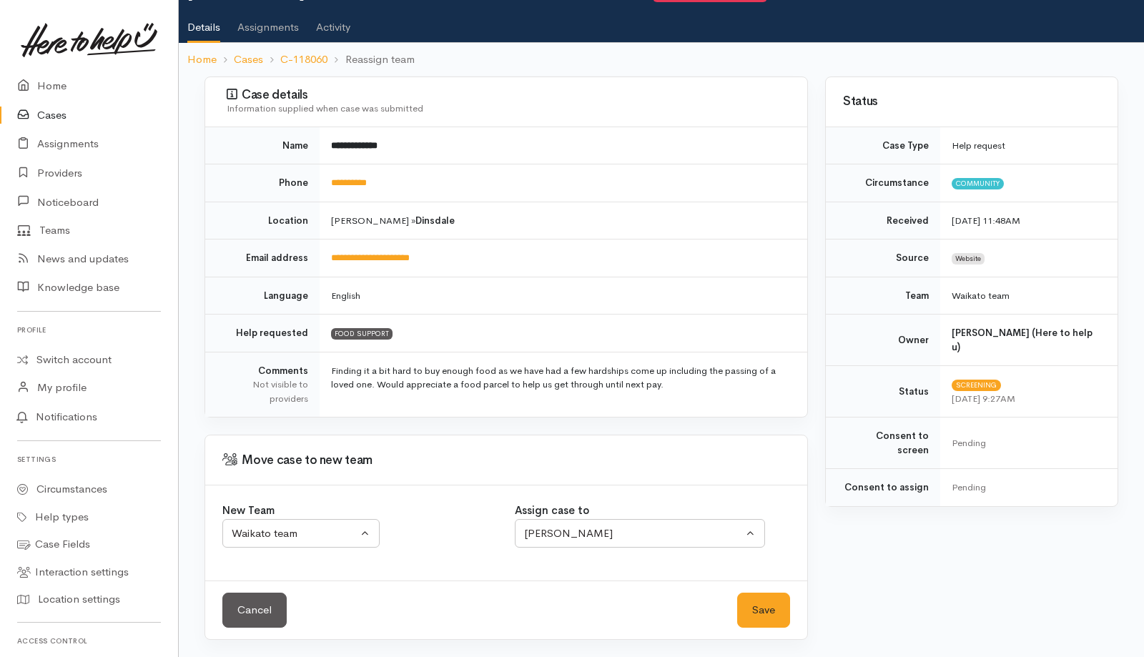
click at [770, 591] on div "Cancel Save Save" at bounding box center [506, 609] width 602 height 59
click at [770, 613] on button "Save" at bounding box center [763, 610] width 53 height 35
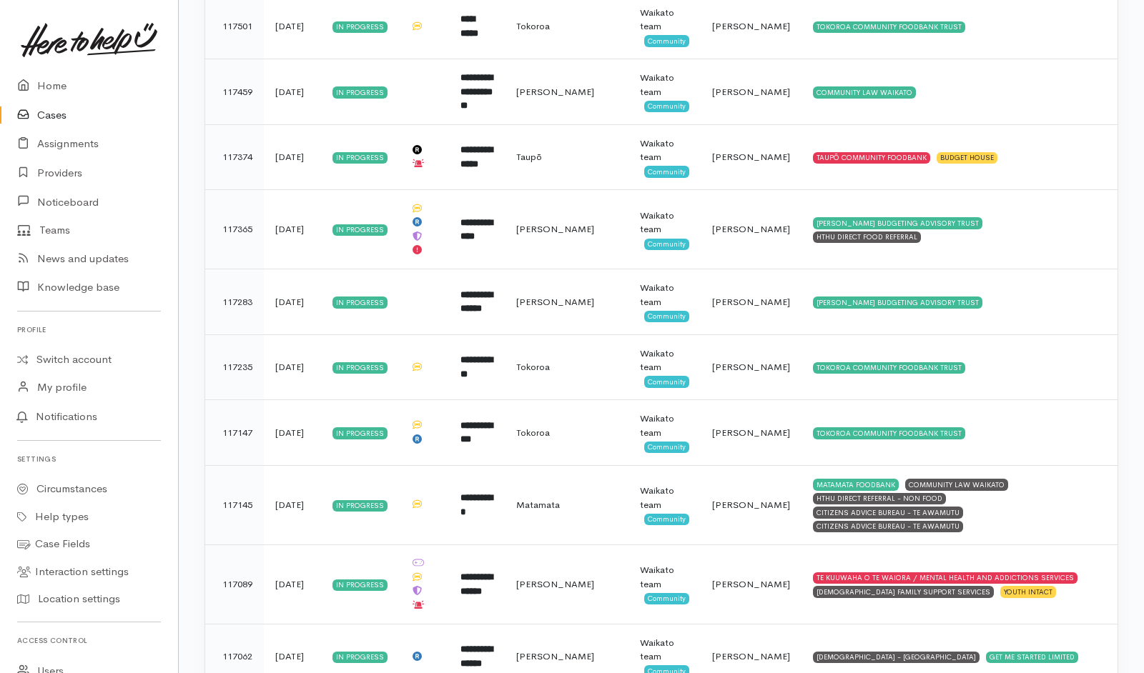
scroll to position [3849, 0]
